Goal: Task Accomplishment & Management: Use online tool/utility

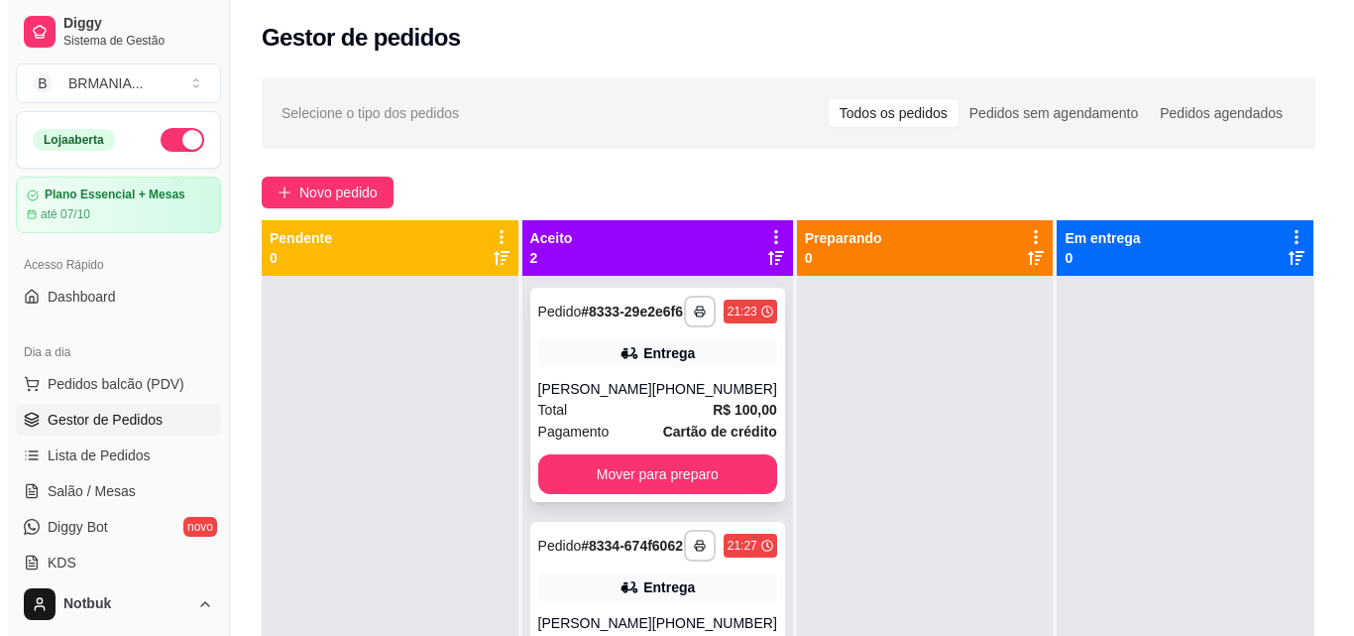
scroll to position [2, 0]
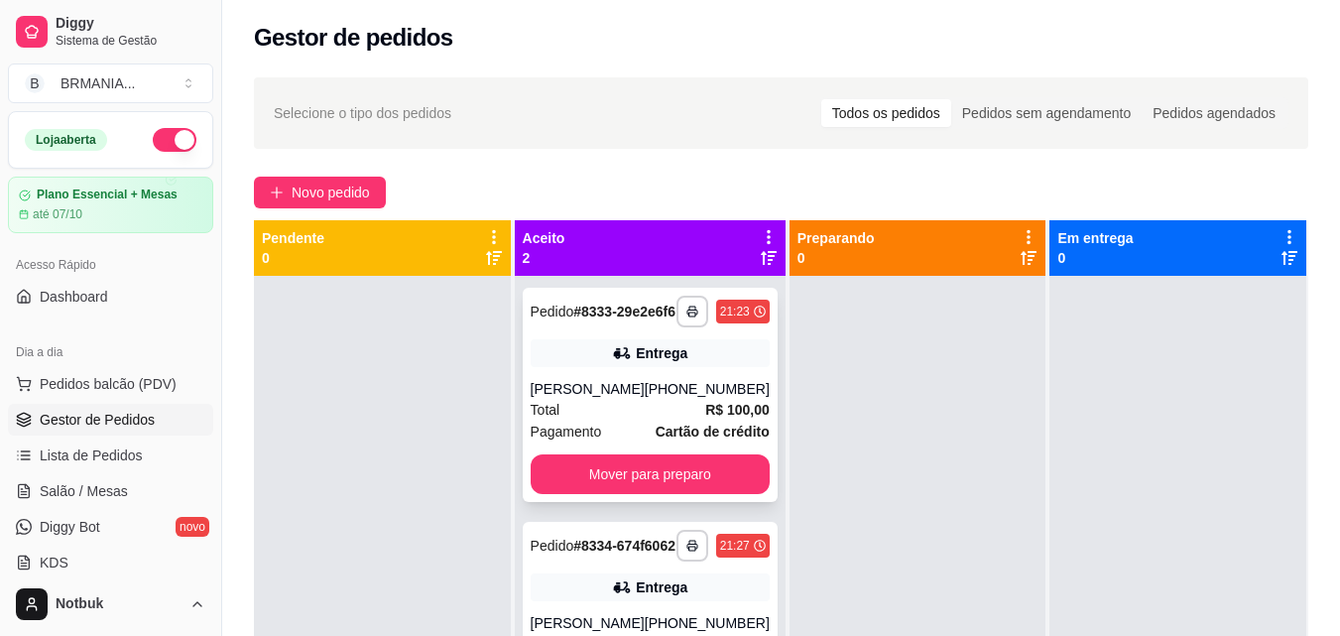
click at [690, 420] on div "Total R$ 100,00" at bounding box center [649, 410] width 239 height 22
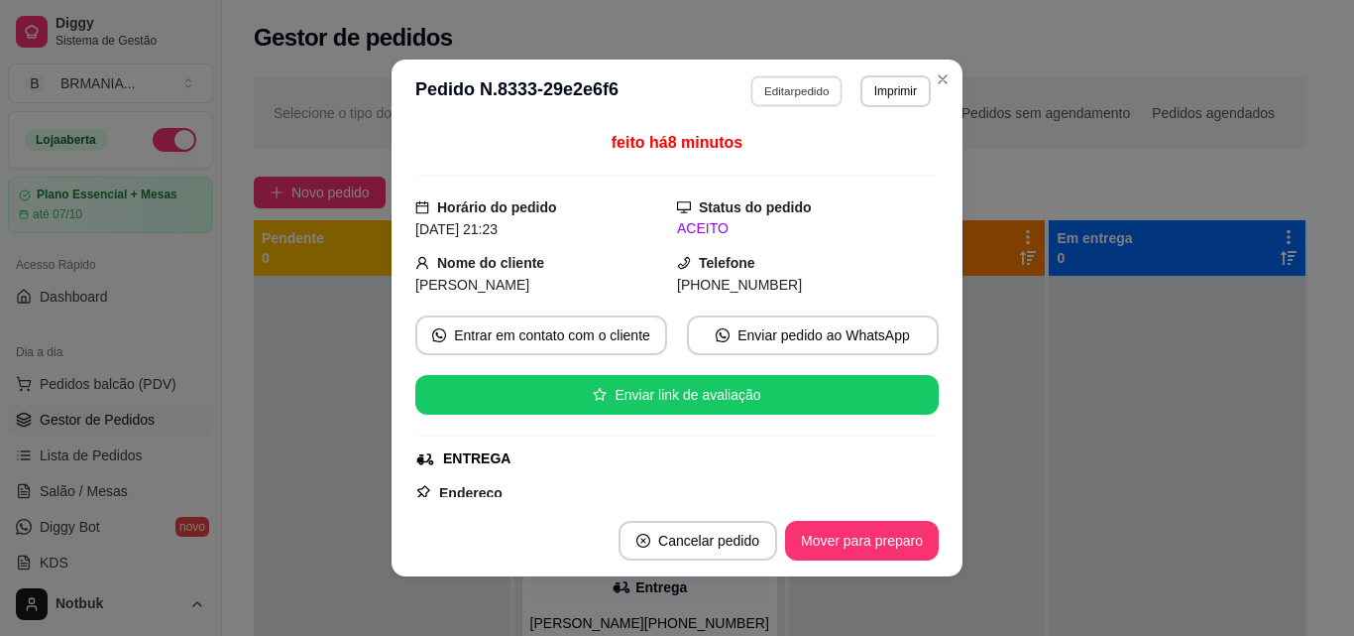
click at [780, 98] on button "Editar pedido" at bounding box center [798, 90] width 92 height 31
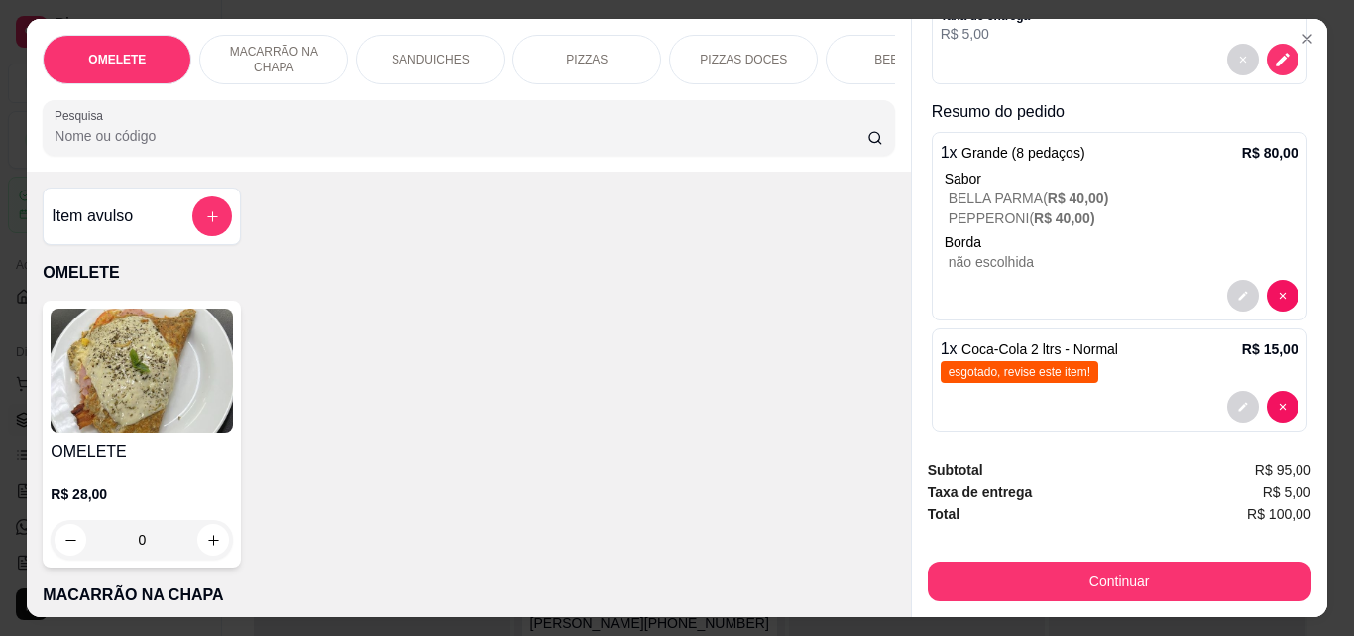
scroll to position [282, 0]
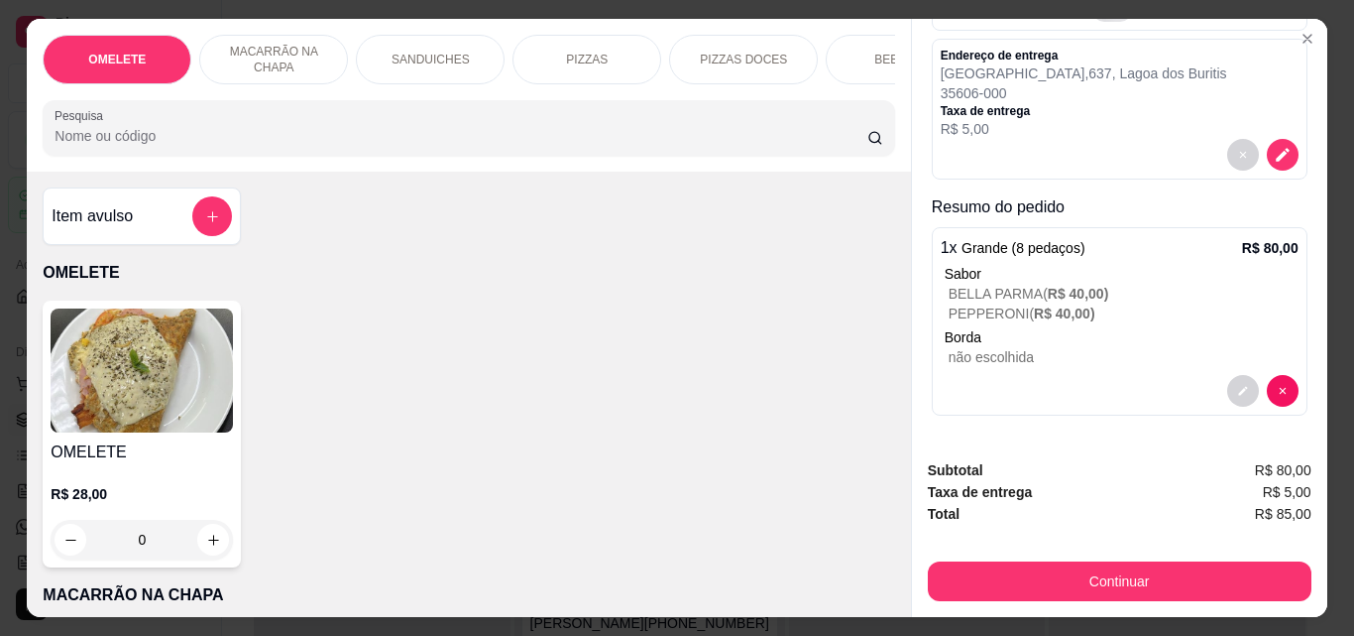
type input "0"
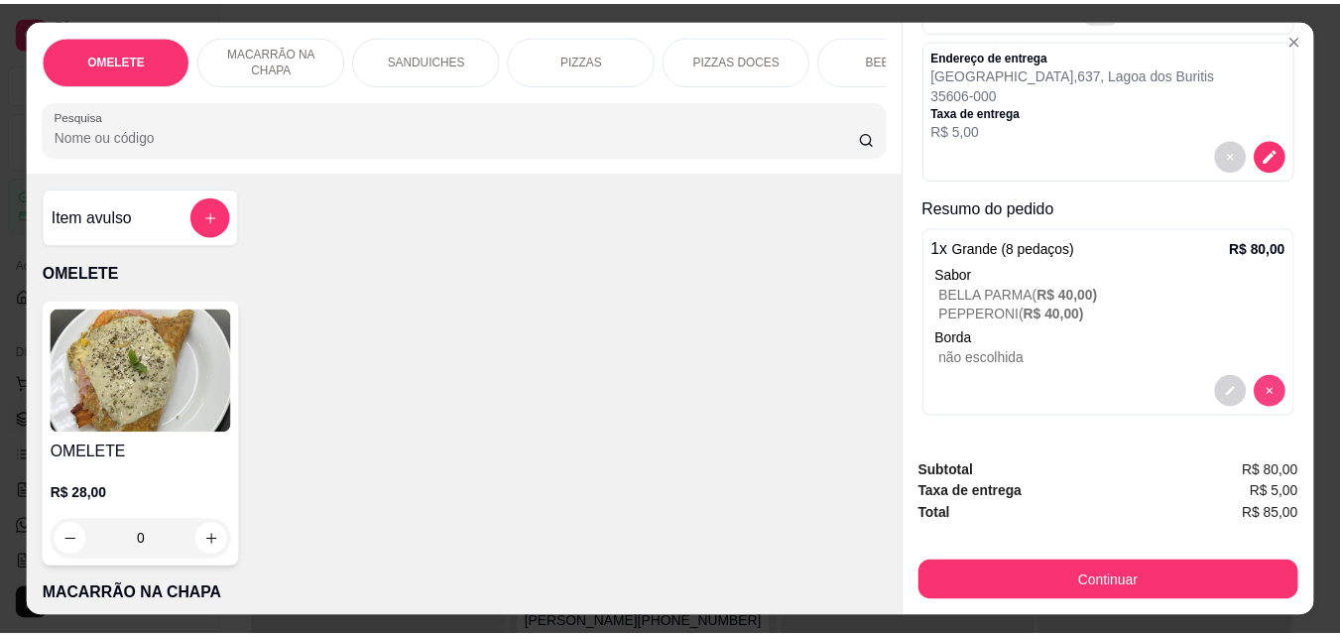
scroll to position [171, 0]
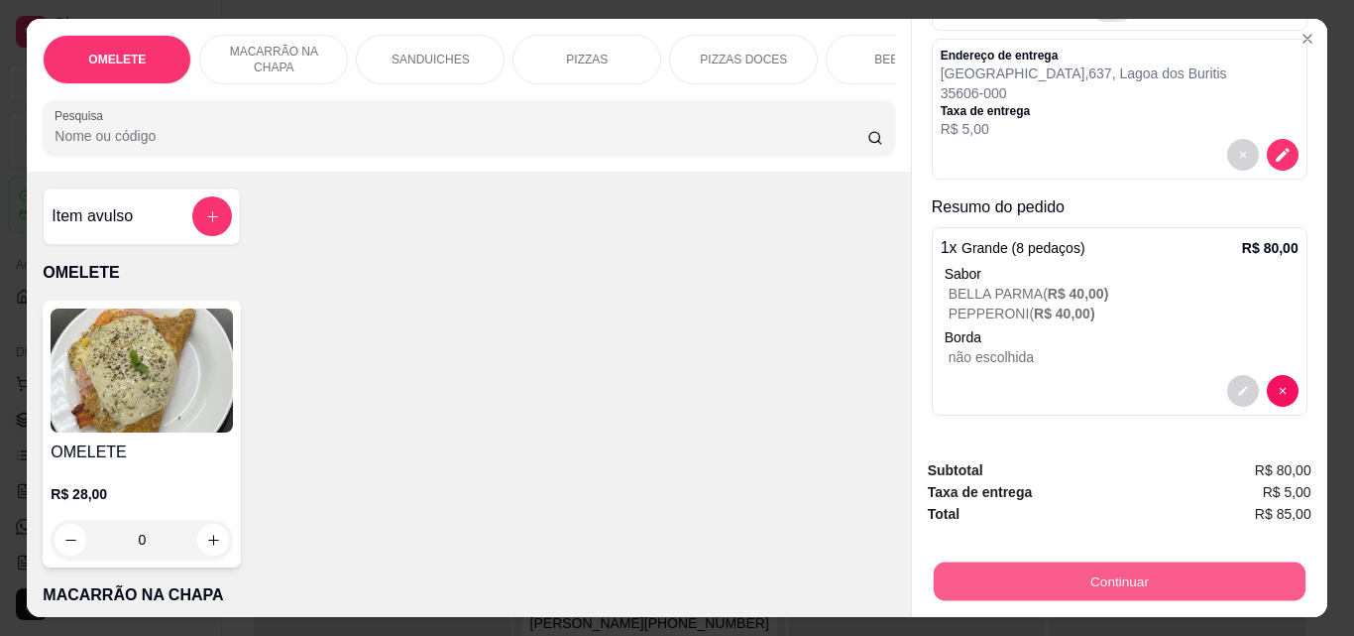
click at [1174, 573] on button "Continuar" at bounding box center [1119, 580] width 372 height 39
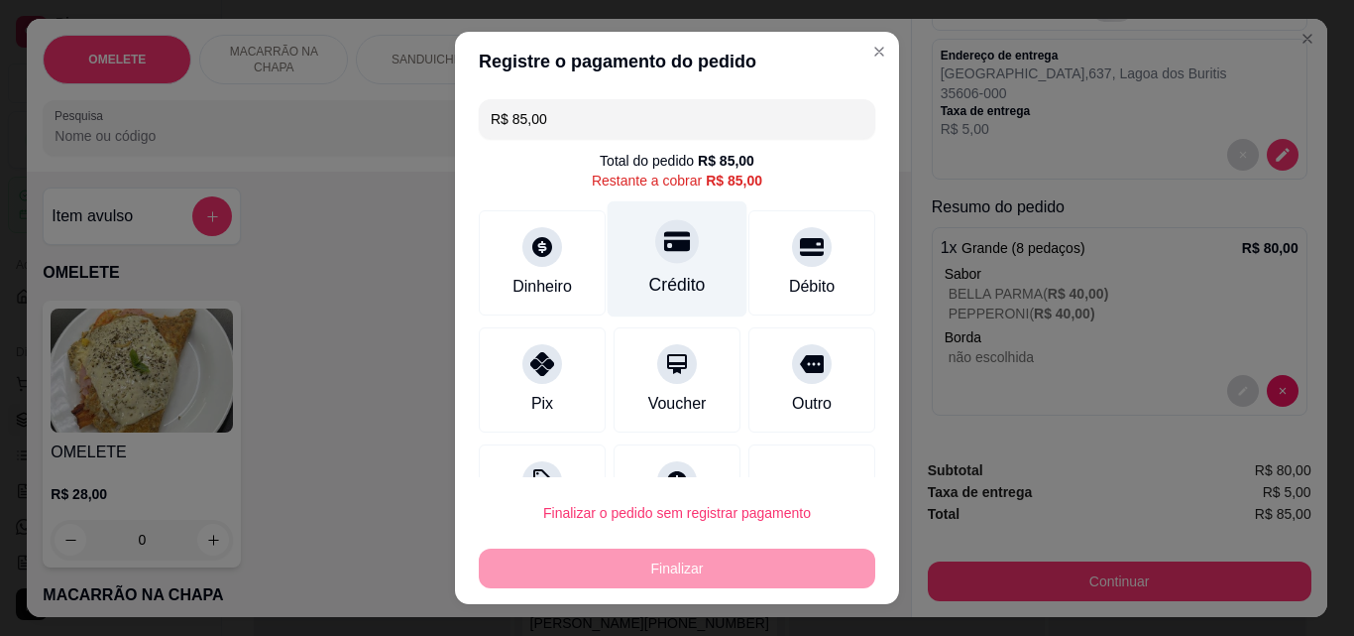
click at [643, 262] on div "Crédito" at bounding box center [678, 259] width 140 height 116
type input "R$ 0,00"
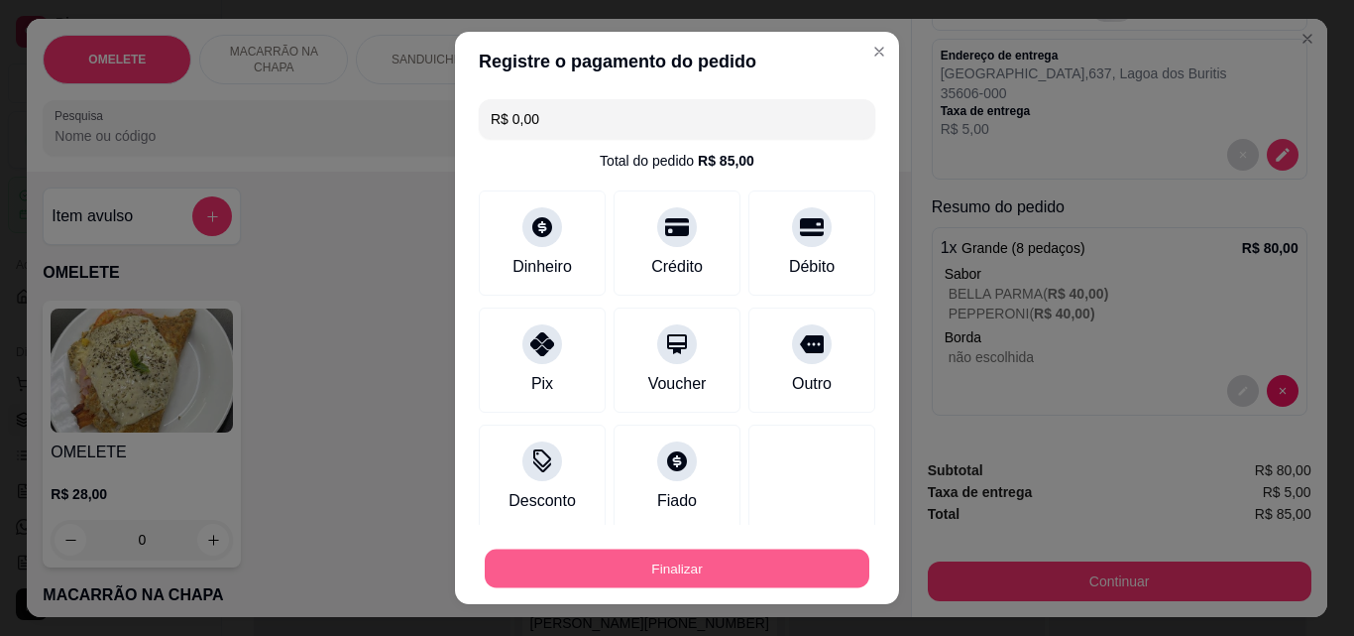
click at [685, 566] on button "Finalizar" at bounding box center [677, 568] width 385 height 39
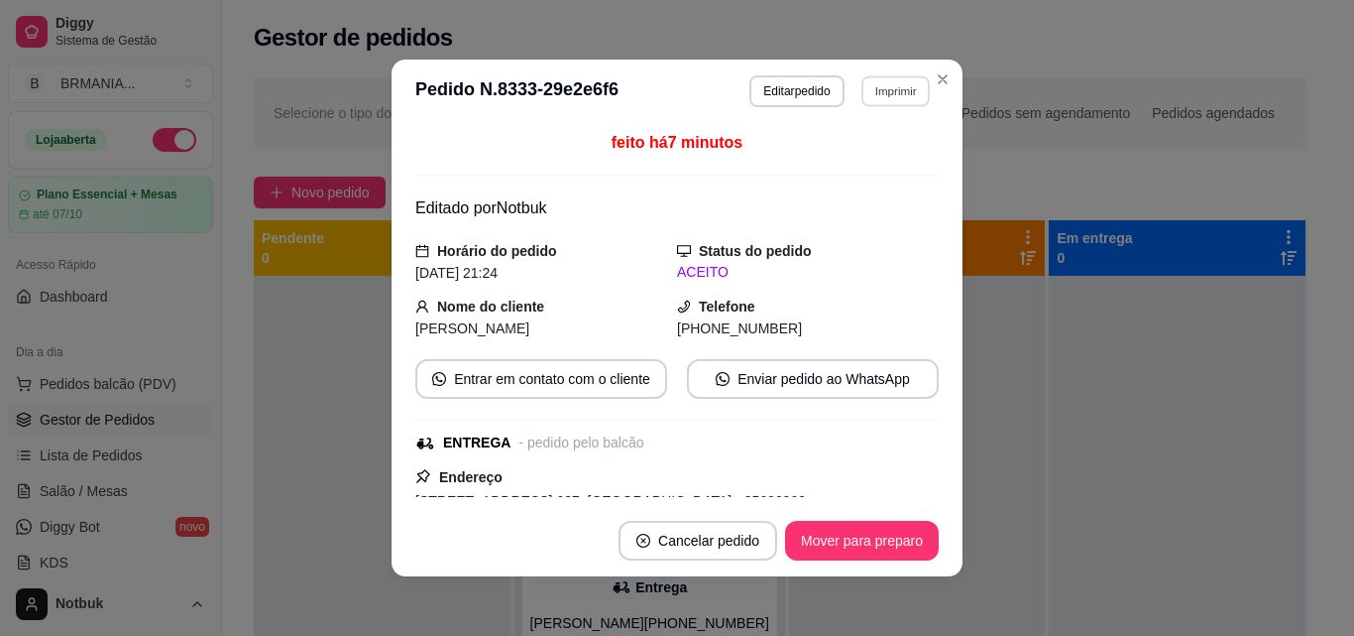
click at [865, 88] on button "Imprimir" at bounding box center [896, 90] width 68 height 31
click at [861, 152] on button "IMPRESSORA" at bounding box center [852, 160] width 139 height 31
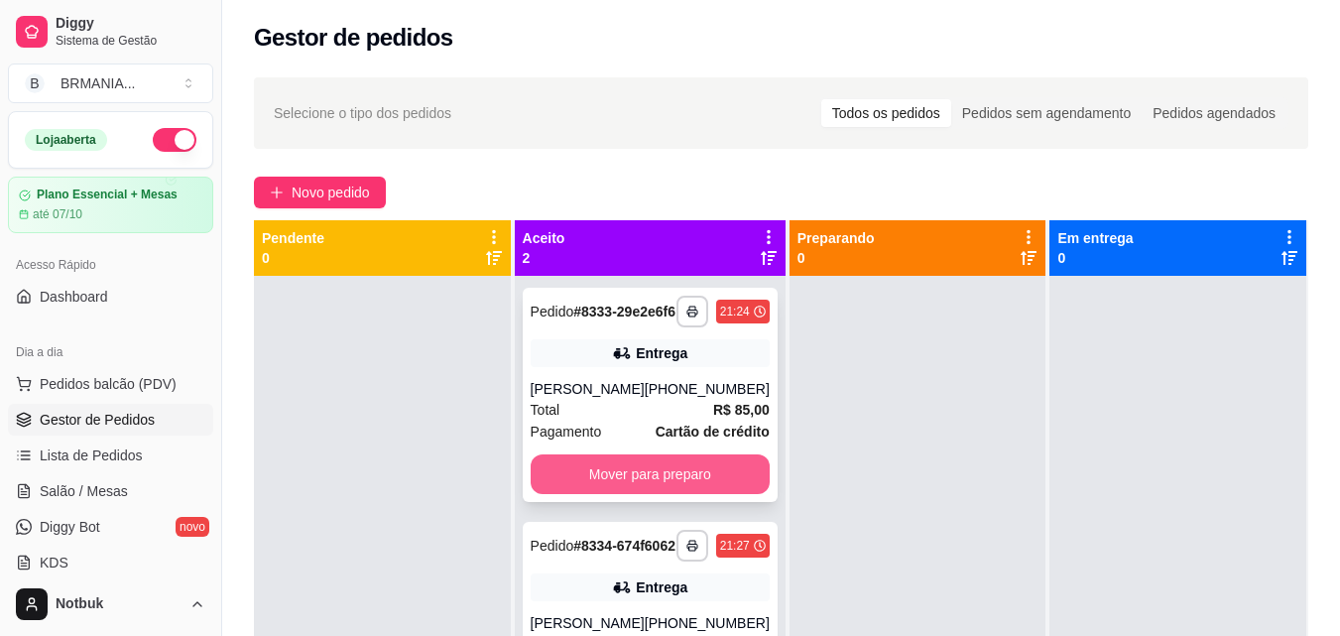
click at [692, 485] on button "Mover para preparo" at bounding box center [649, 474] width 239 height 40
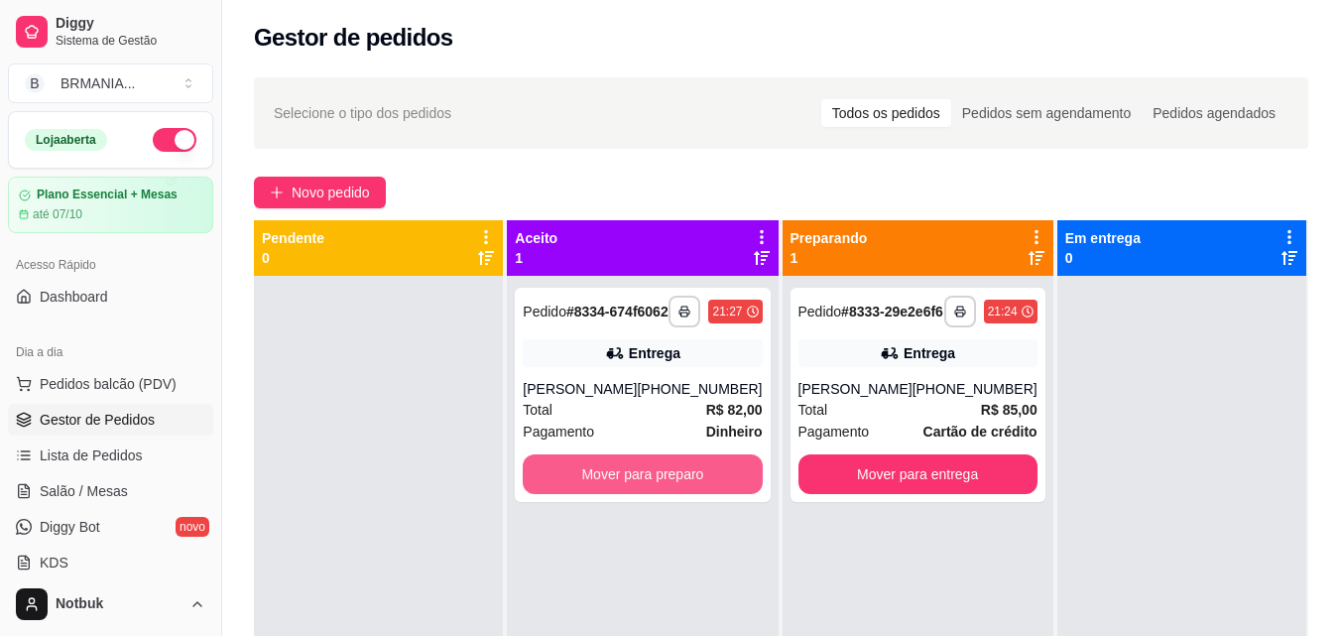
click at [692, 485] on button "Mover para preparo" at bounding box center [642, 474] width 239 height 40
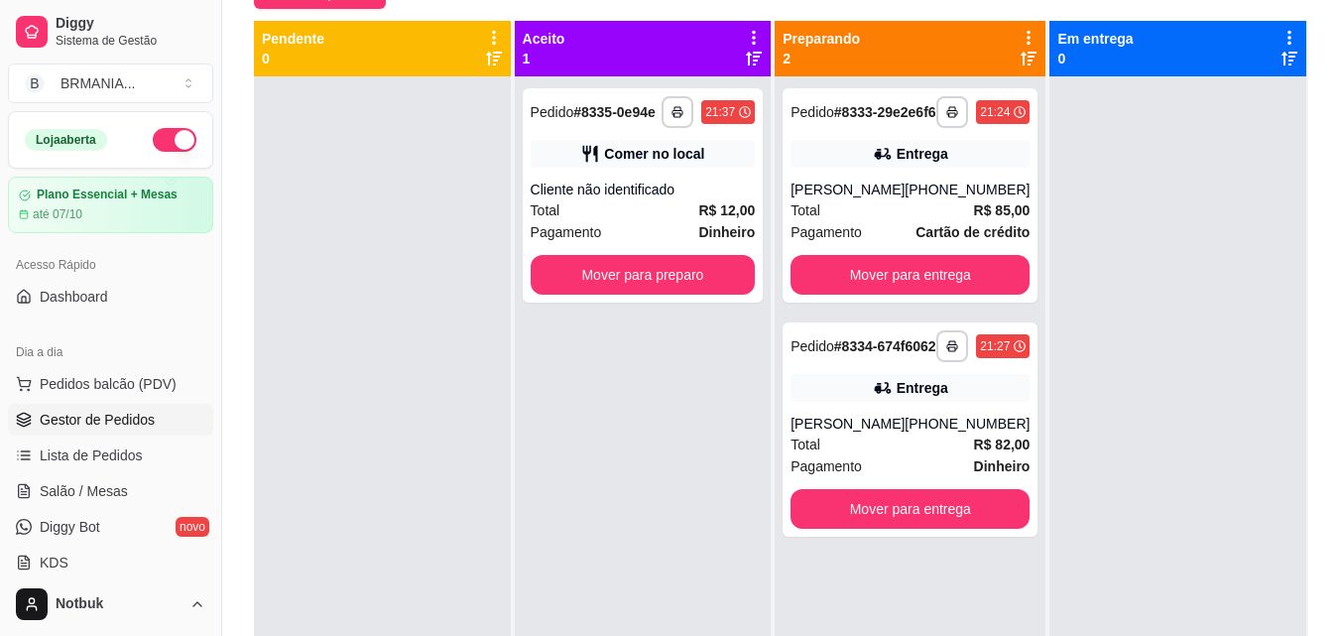
scroll to position [236, 0]
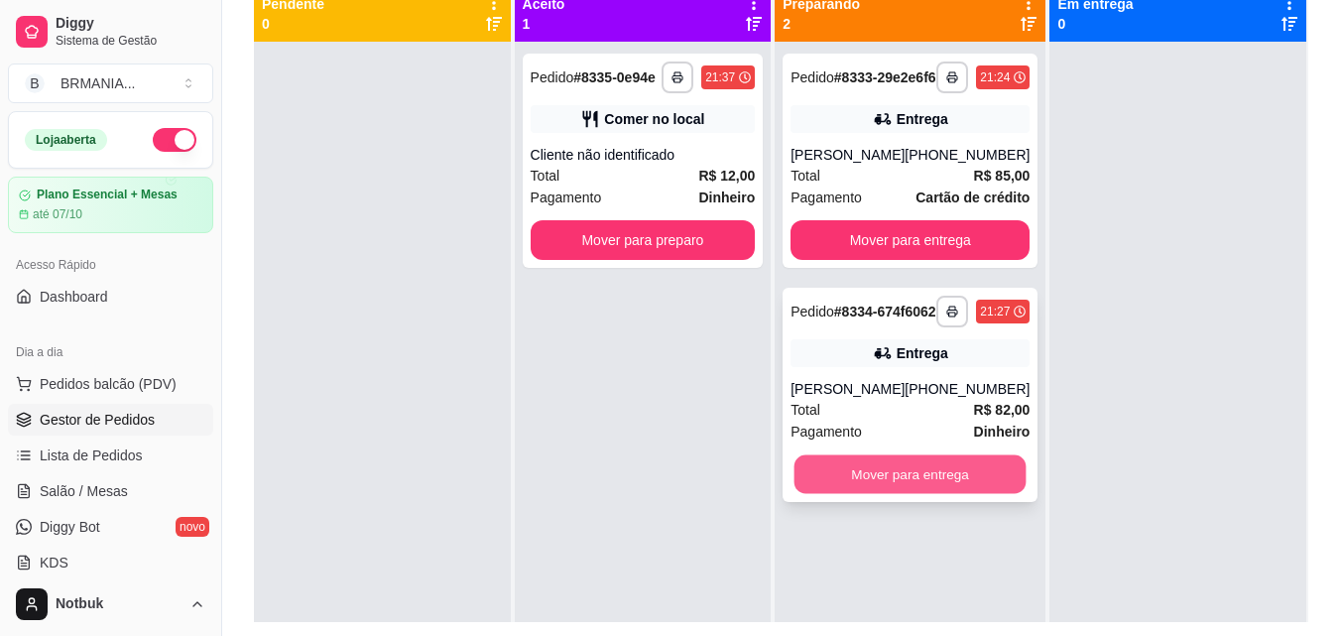
click at [975, 494] on button "Mover para entrega" at bounding box center [910, 474] width 232 height 39
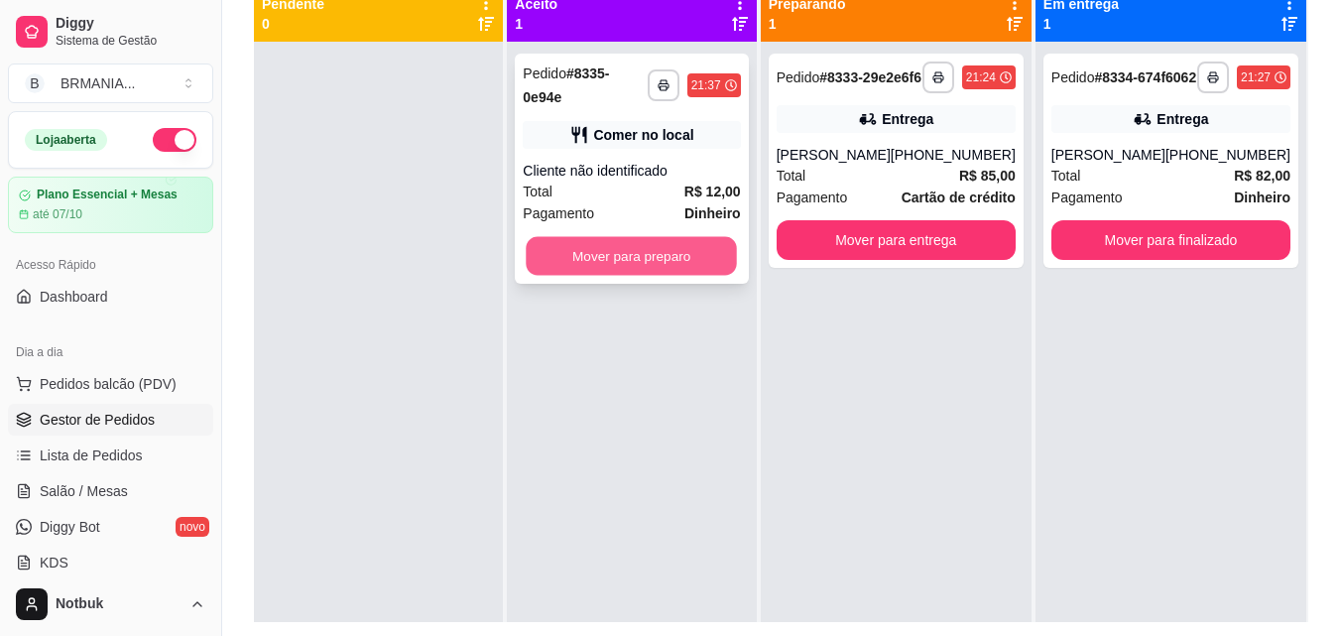
click at [688, 237] on button "Mover para preparo" at bounding box center [632, 256] width 211 height 39
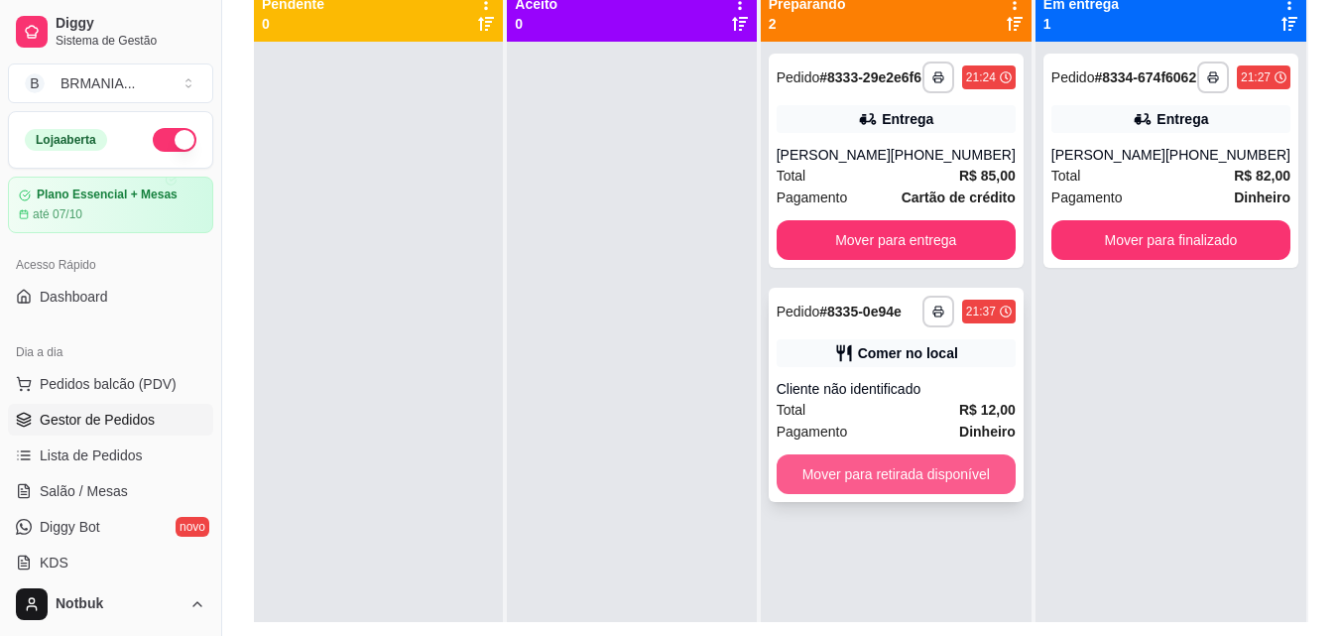
click at [970, 483] on button "Mover para retirada disponível" at bounding box center [895, 474] width 239 height 40
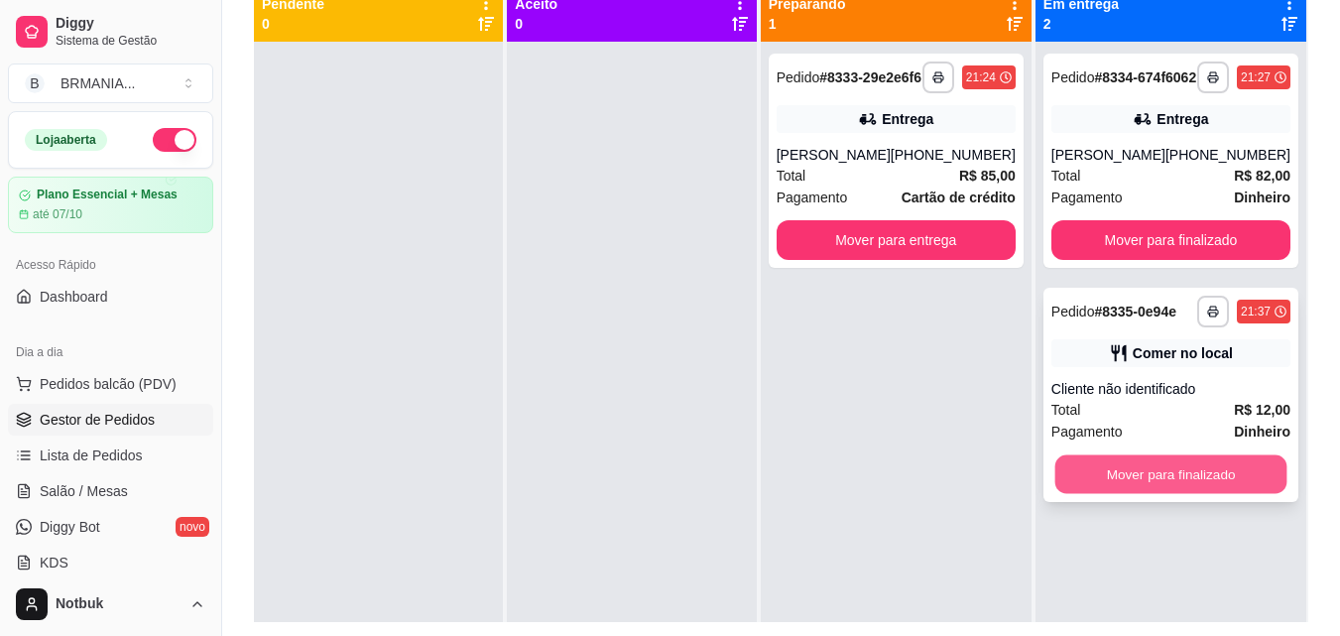
click at [1148, 486] on button "Mover para finalizado" at bounding box center [1170, 474] width 232 height 39
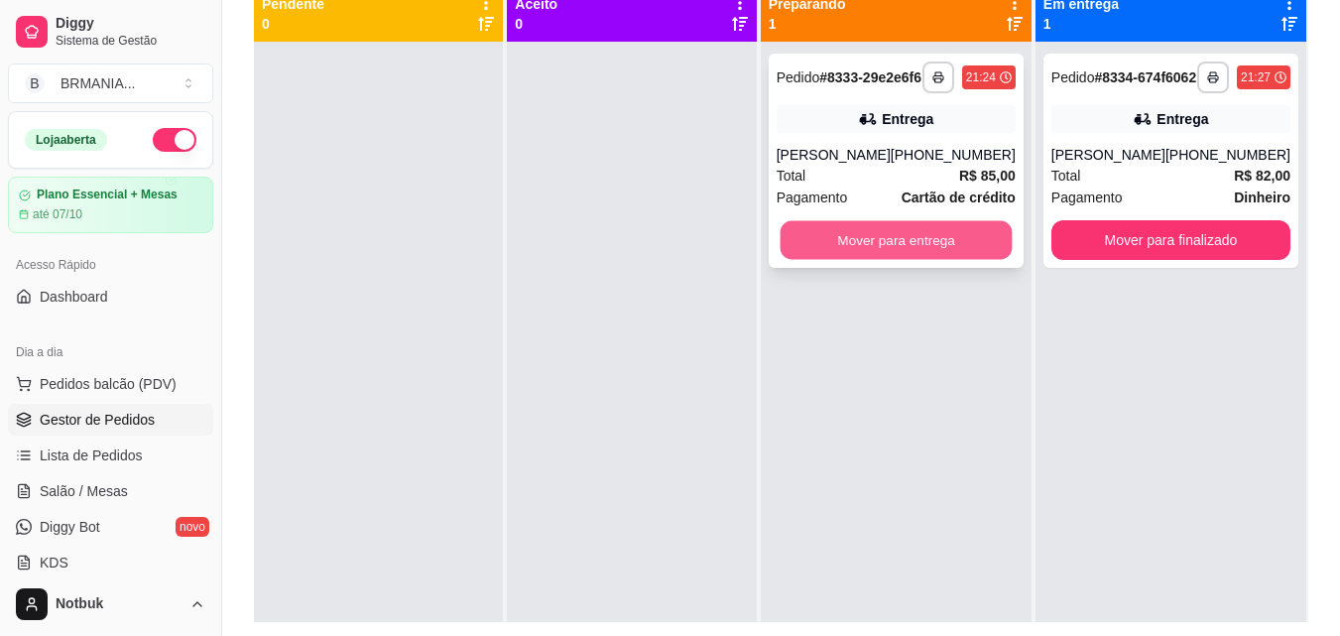
click at [908, 246] on button "Mover para entrega" at bounding box center [895, 240] width 232 height 39
